Goal: Task Accomplishment & Management: Use online tool/utility

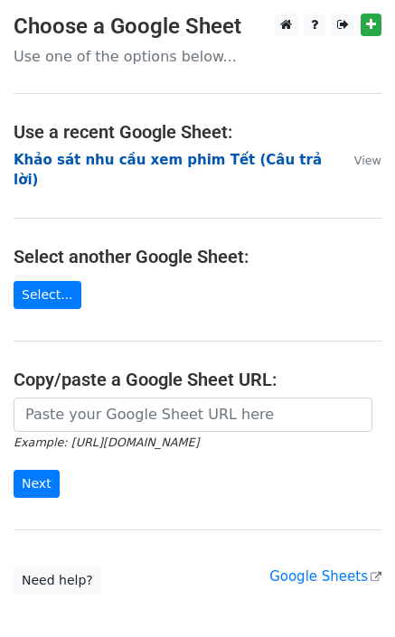
click at [265, 158] on strong "Khảo sát nhu cầu xem phim Tết (Câu trả lời)" at bounding box center [168, 170] width 308 height 37
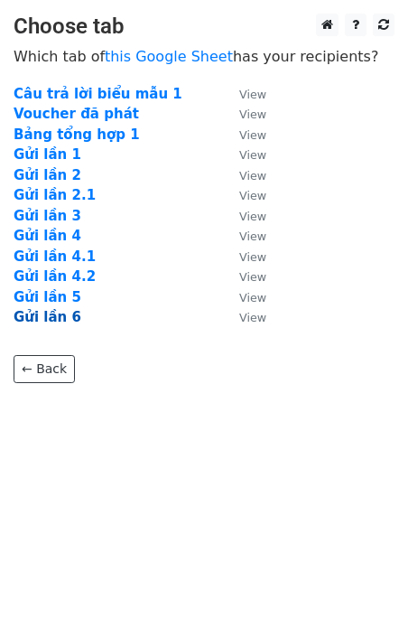
click at [56, 322] on strong "Gửi lần 6" at bounding box center [48, 317] width 68 height 16
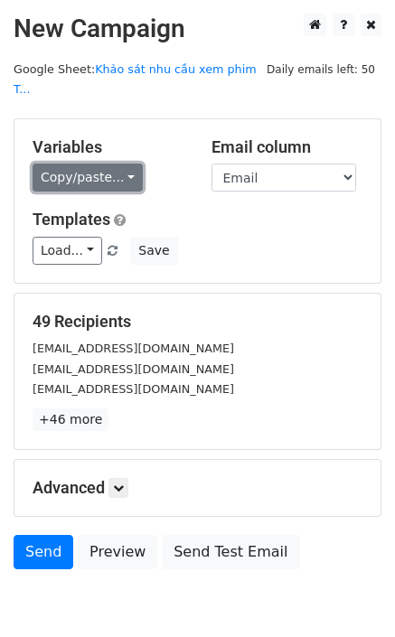
click at [89, 164] on link "Copy/paste..." at bounding box center [88, 178] width 110 height 28
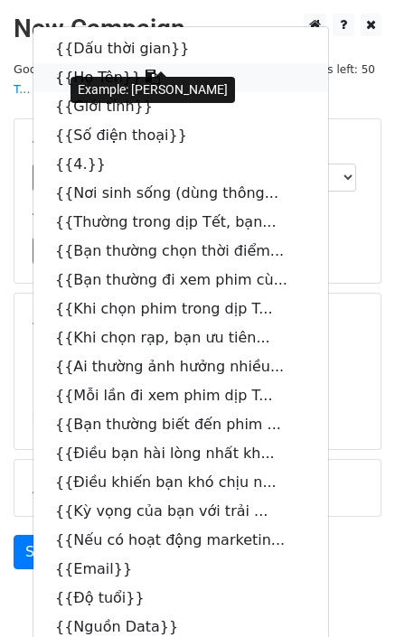
click at [112, 63] on link "{{Họ Tên}}" at bounding box center [180, 77] width 295 height 29
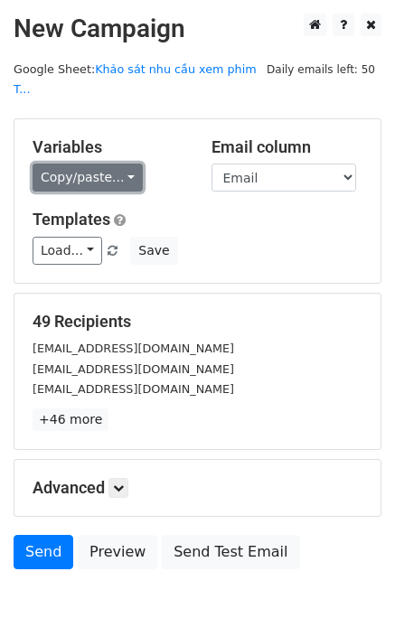
click at [108, 164] on link "Copy/paste..." at bounding box center [88, 178] width 110 height 28
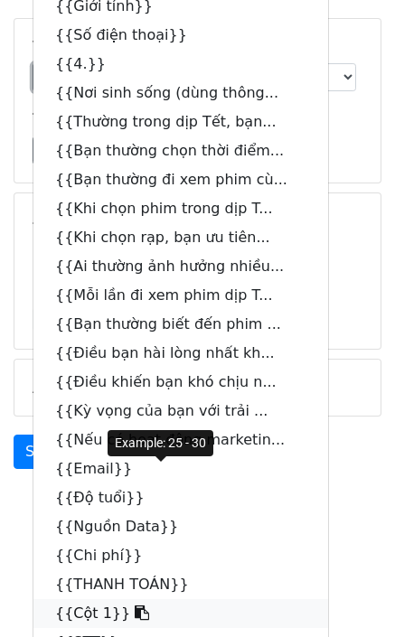
scroll to position [193, 0]
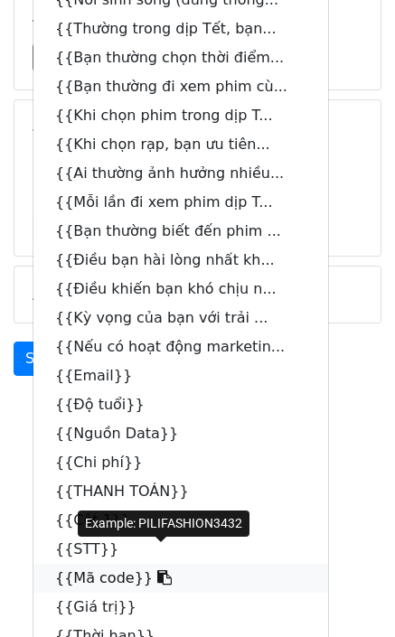
click at [157, 570] on icon at bounding box center [164, 577] width 14 height 14
